Goal: Information Seeking & Learning: Learn about a topic

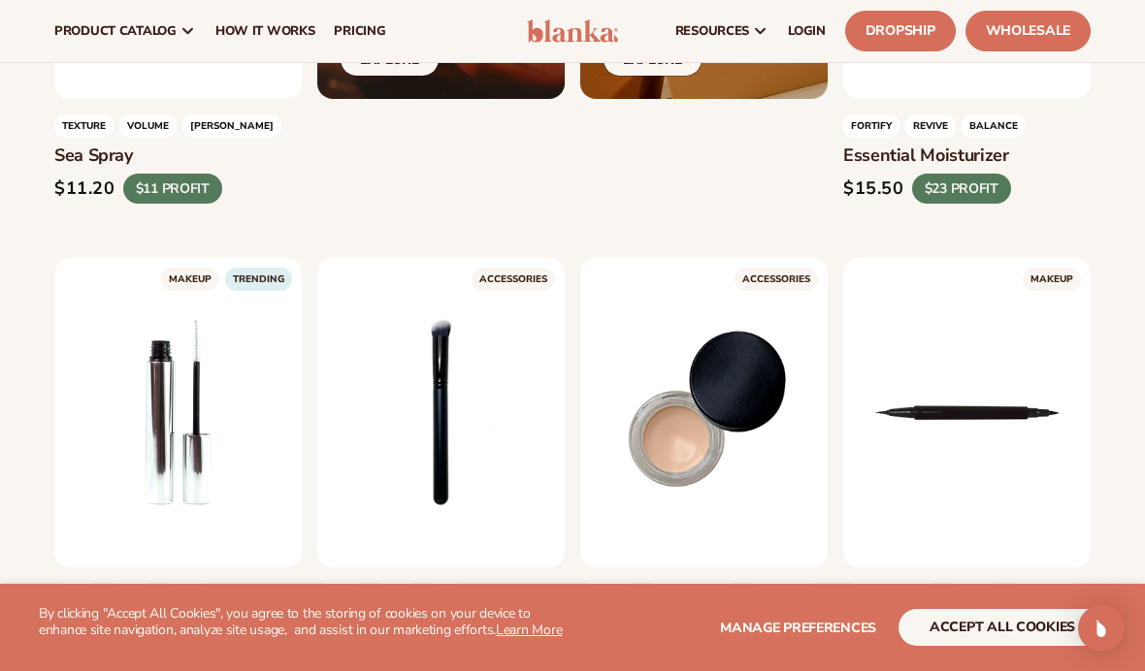
scroll to position [4138, 0]
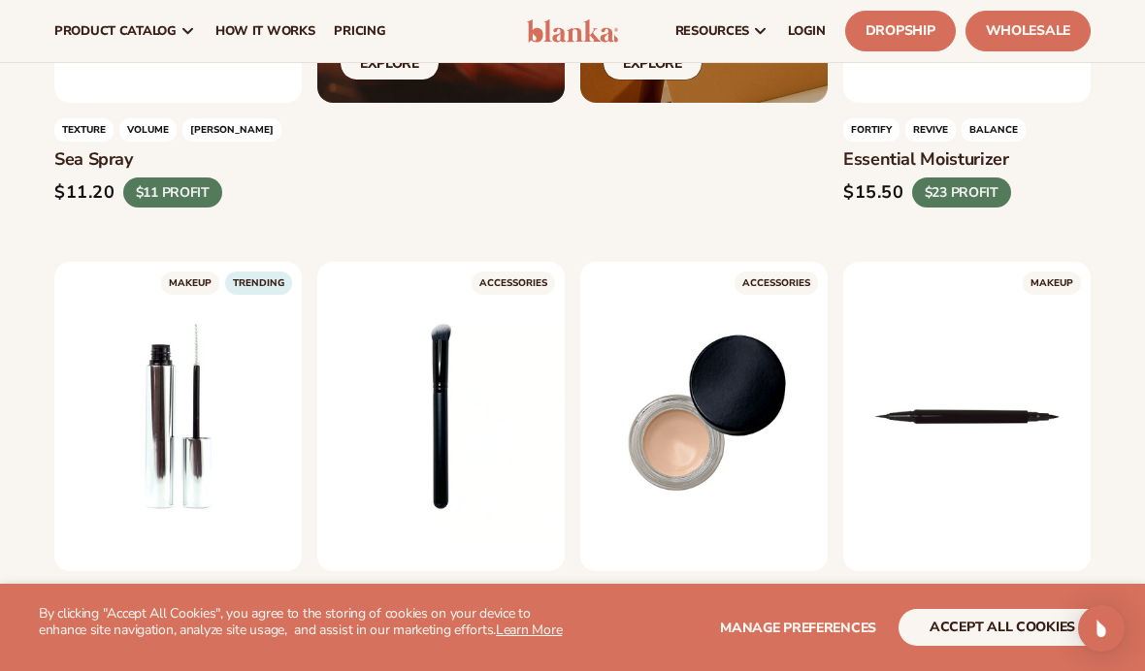
click at [1073, 39] on link "Wholesale" at bounding box center [1027, 31] width 125 height 41
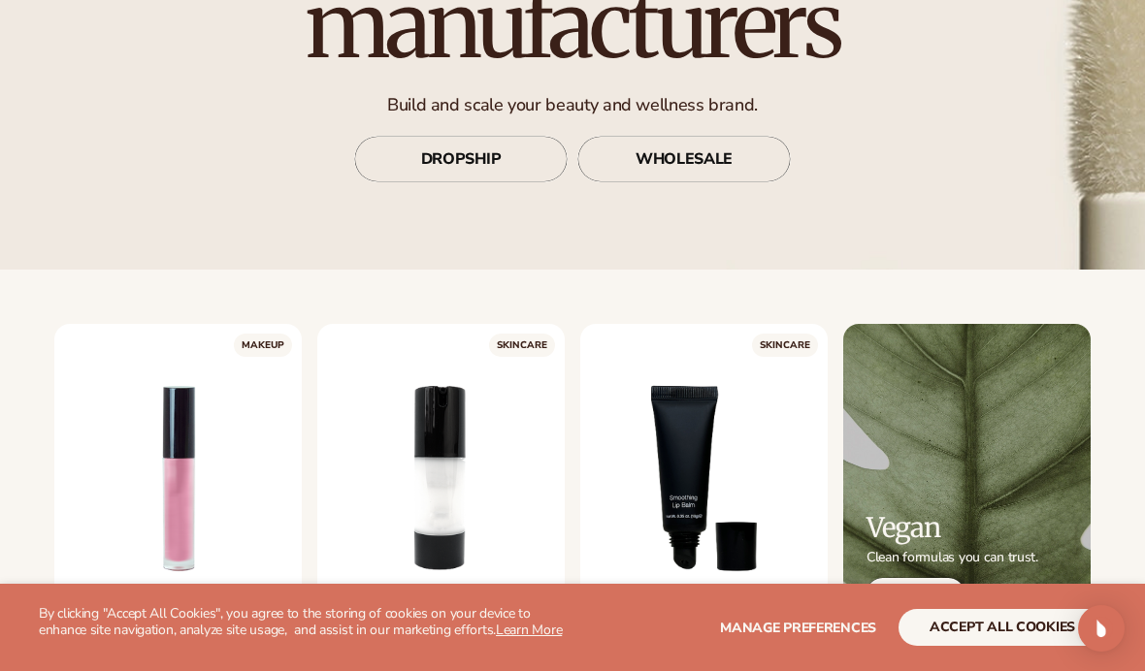
scroll to position [0, 0]
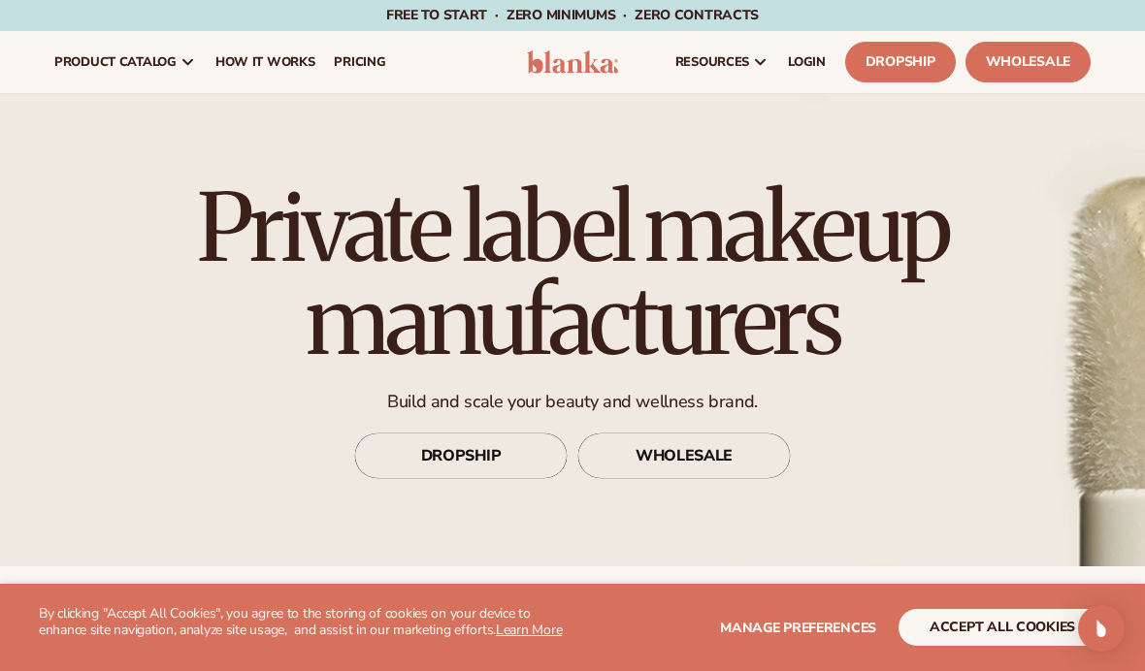
click at [356, 71] on link "pricing" at bounding box center [359, 62] width 71 height 62
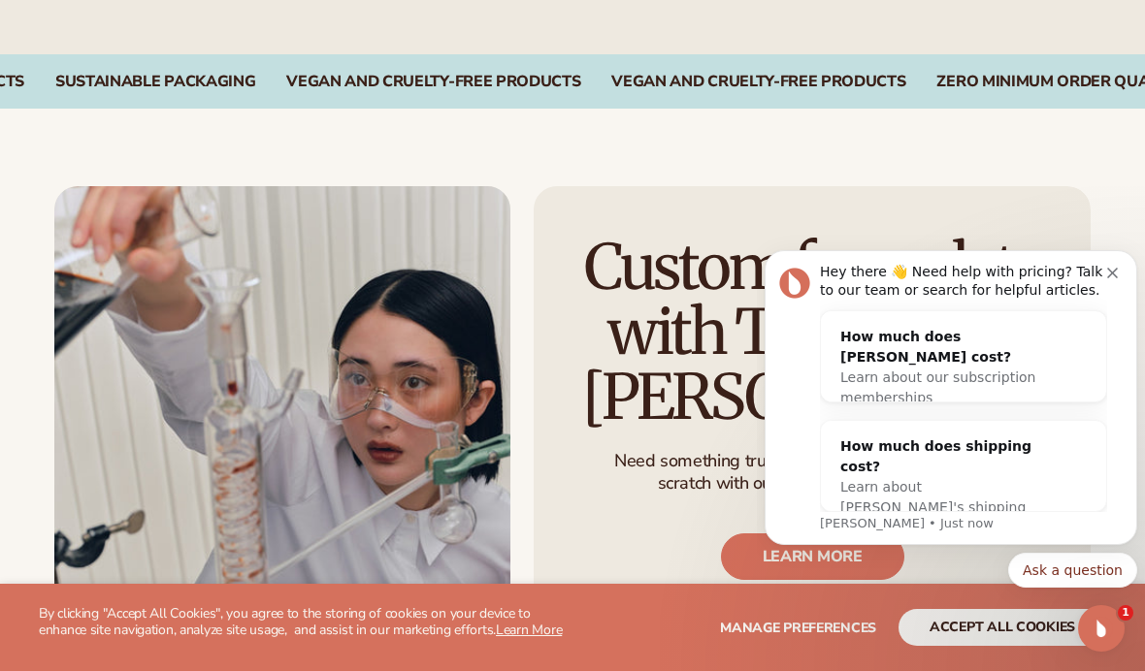
scroll to position [2195, 0]
click at [1107, 276] on icon "Dismiss notification" at bounding box center [1112, 273] width 11 height 11
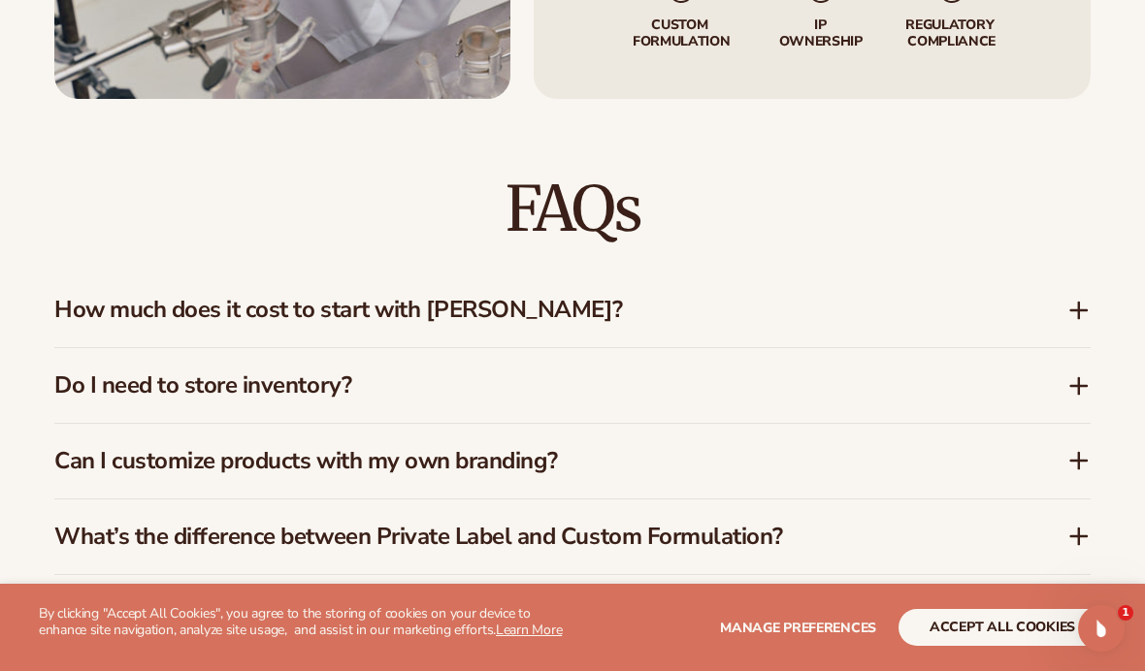
scroll to position [2860, 0]
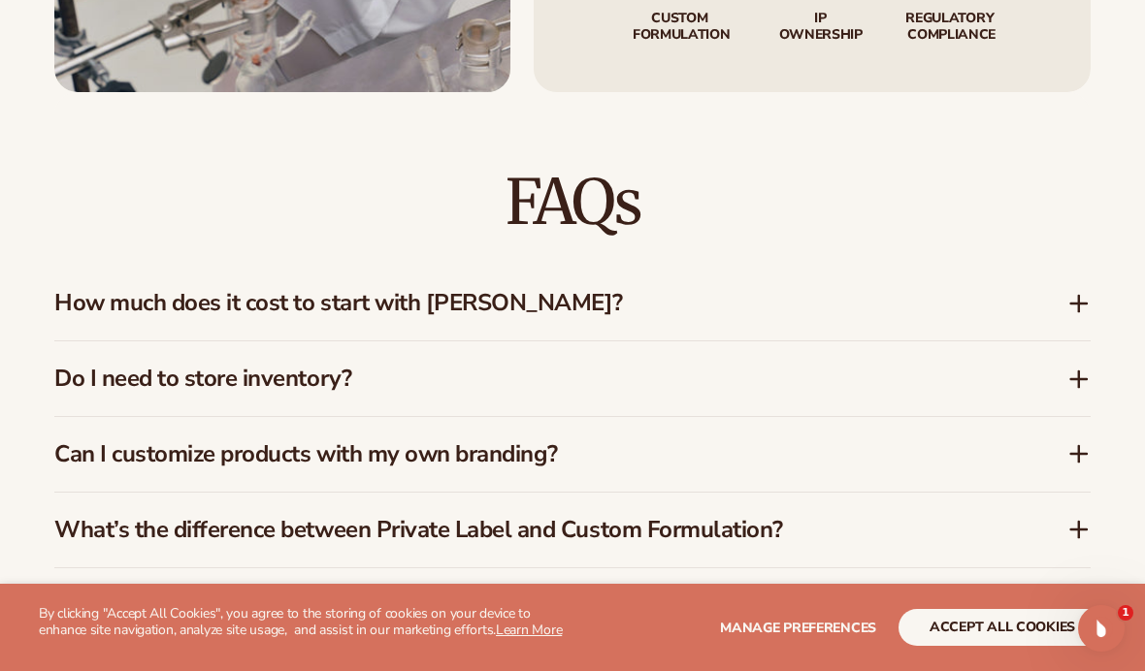
click at [109, 305] on h3 "How much does it cost to start with [PERSON_NAME]?" at bounding box center [531, 303] width 954 height 28
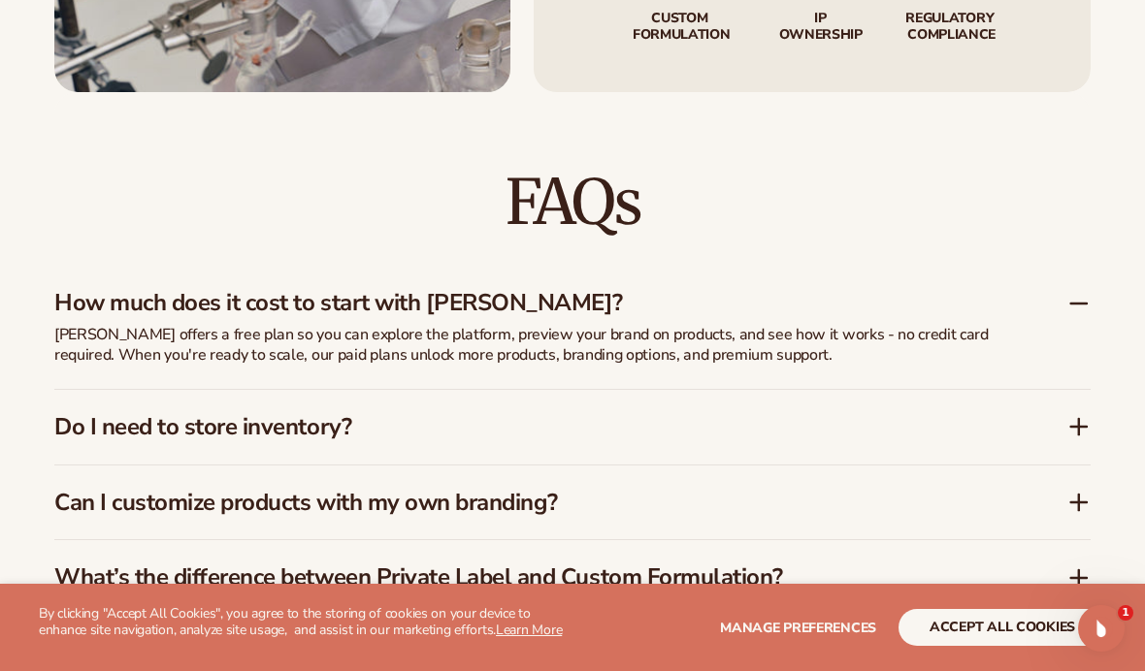
click at [164, 489] on h3 "Can I customize products with my own branding?" at bounding box center [531, 503] width 954 height 28
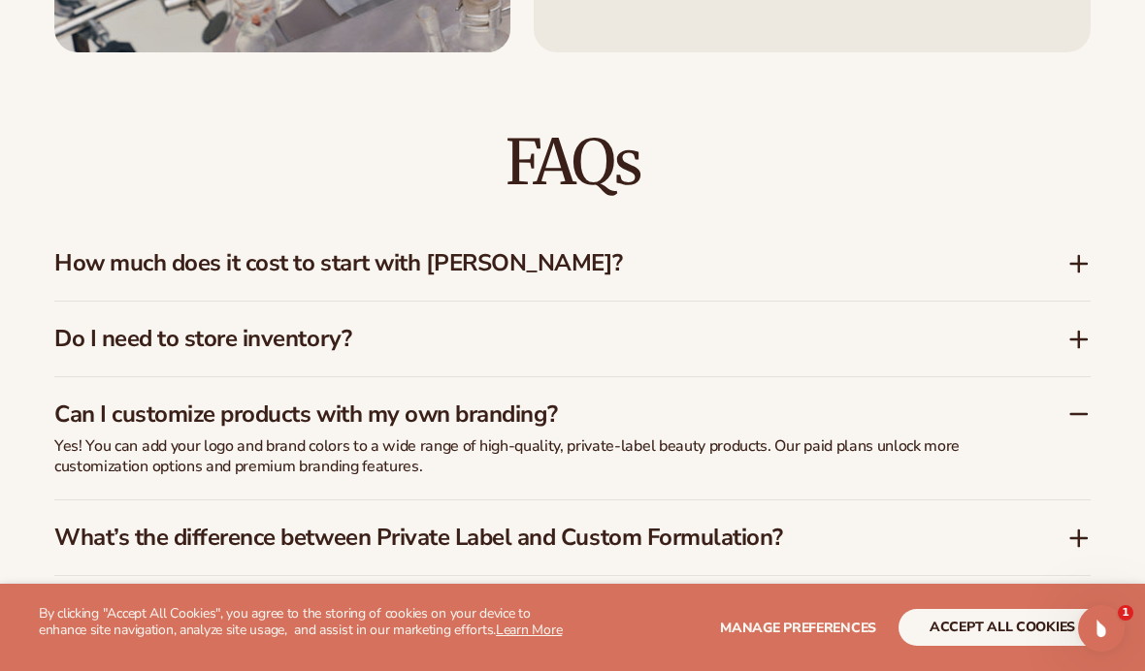
scroll to position [2908, 0]
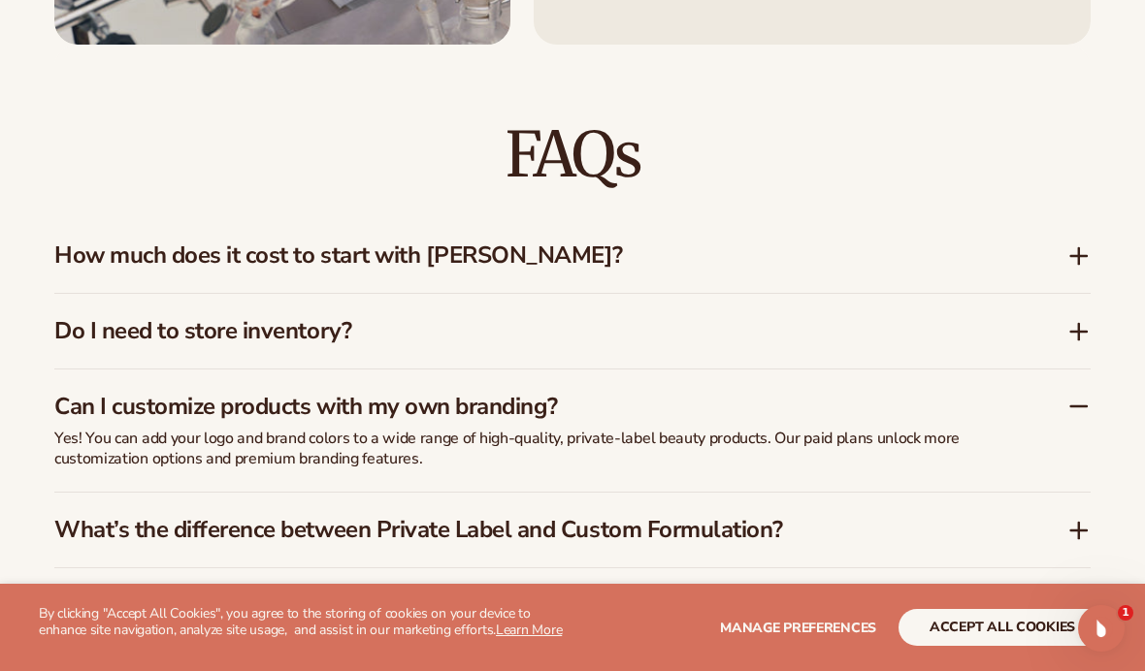
click at [130, 393] on h3 "Can I customize products with my own branding?" at bounding box center [531, 407] width 954 height 28
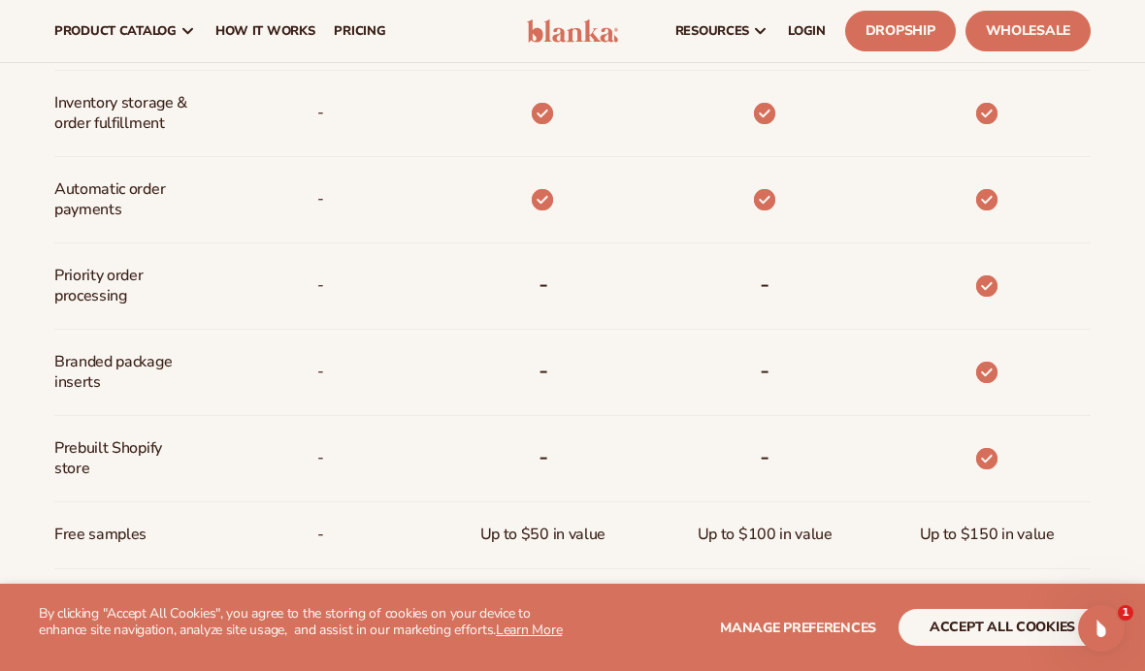
scroll to position [906, 0]
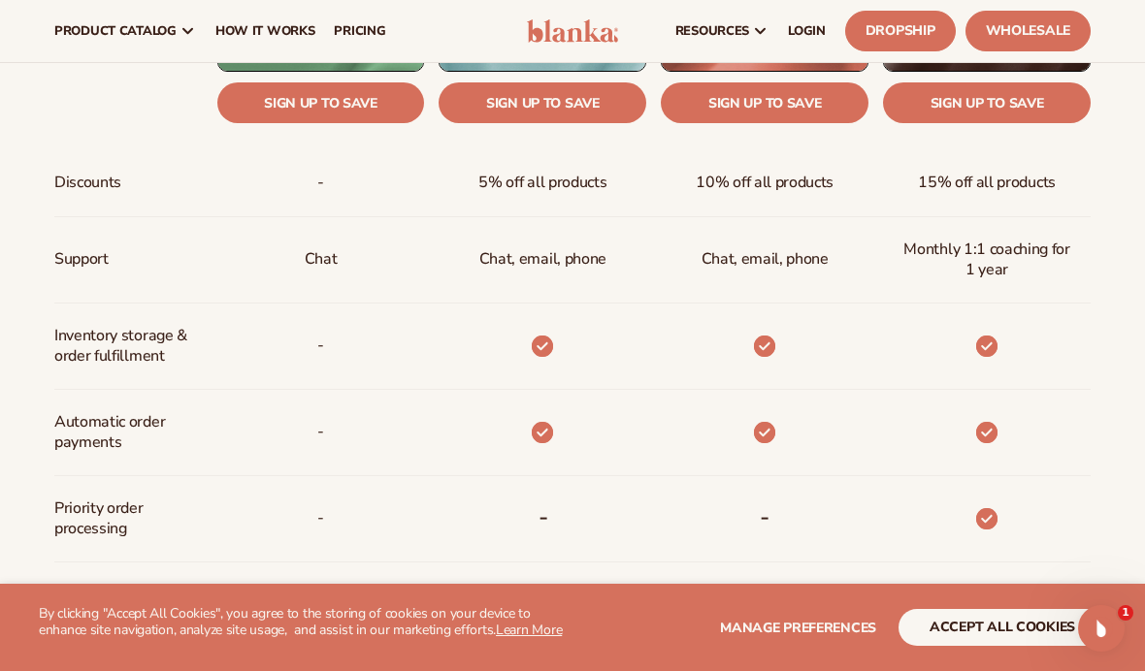
click at [903, 29] on link "Dropship" at bounding box center [900, 31] width 111 height 41
